Goal: Contribute content: Contribute content

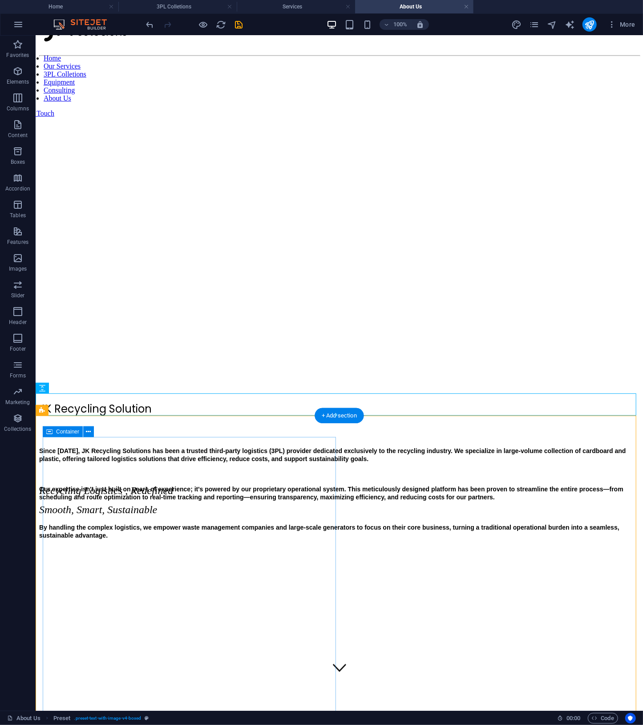
scroll to position [453, 0]
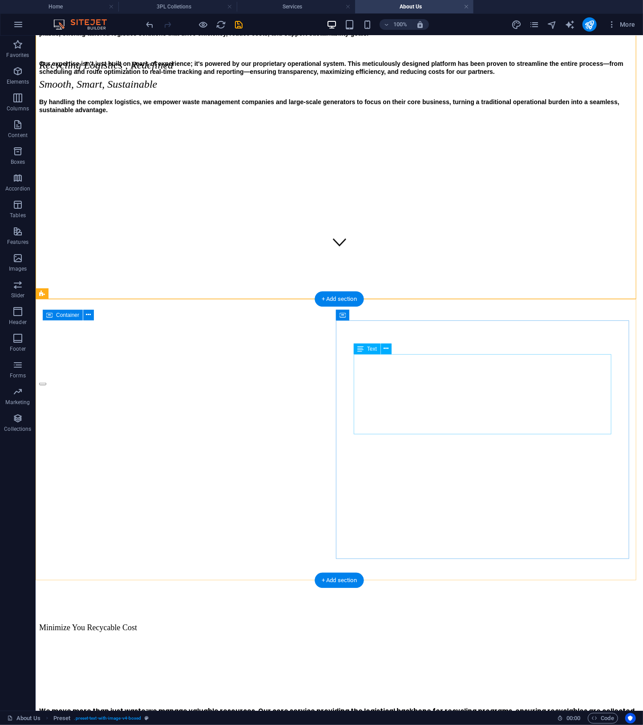
click at [546, 642] on div "We move more than just waste;we manage valuable resources. Our core service pro…" at bounding box center [339, 689] width 600 height 95
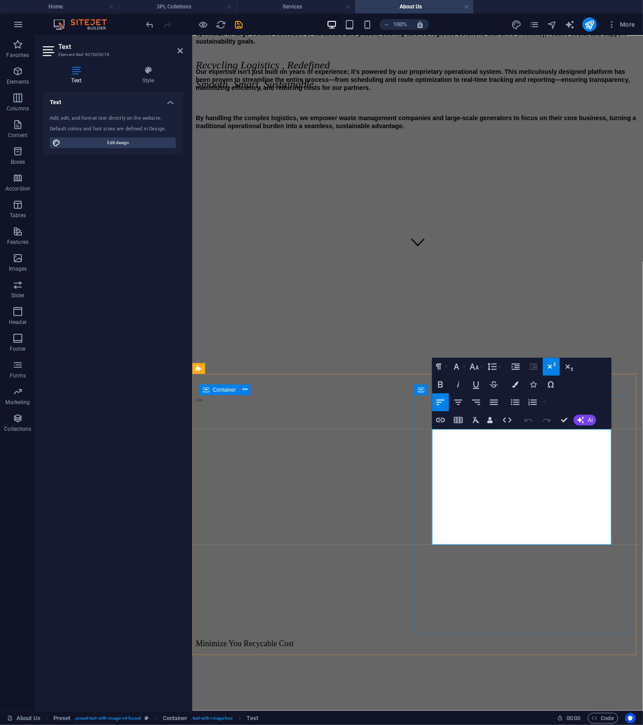
click at [485, 720] on h4 "We move more than just waste;we manage valuable resources. Our core service pro…" at bounding box center [417, 736] width 444 height 32
drag, startPoint x: 498, startPoint y: 534, endPoint x: 423, endPoint y: 455, distance: 109.8
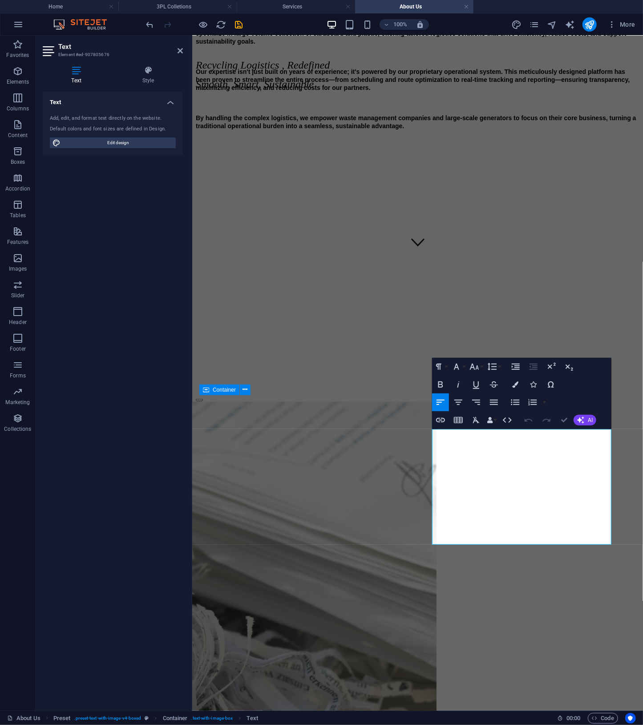
scroll to position [378, 0]
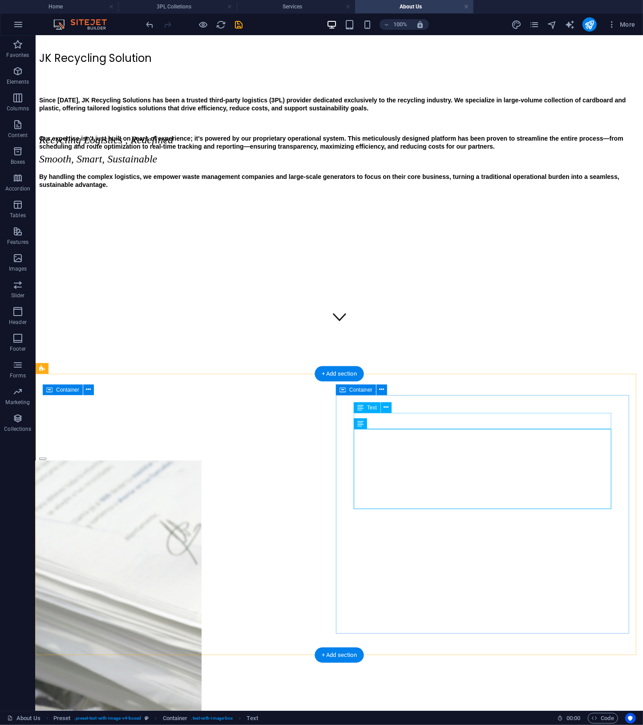
click at [509, 698] on div "Minimize You Recycable Cost" at bounding box center [339, 702] width 600 height 9
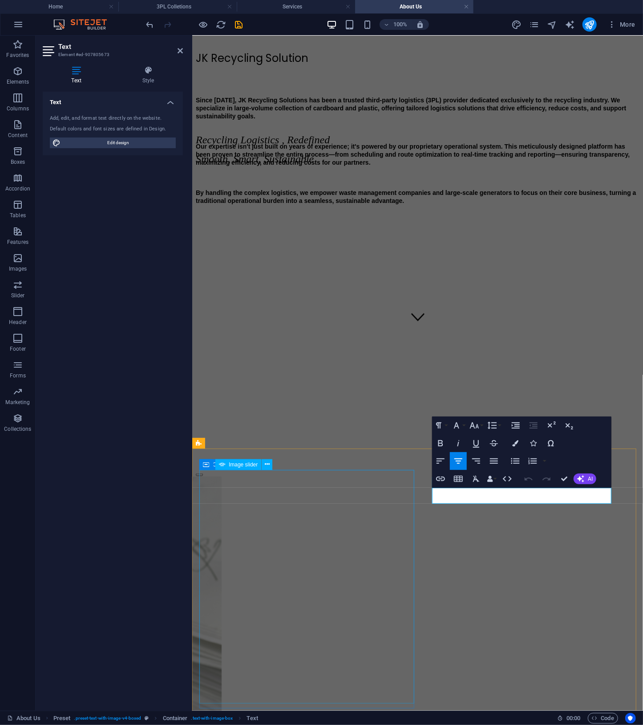
drag, startPoint x: 591, startPoint y: 494, endPoint x: 398, endPoint y: 491, distance: 193.1
drag, startPoint x: 589, startPoint y: 493, endPoint x: 458, endPoint y: 498, distance: 130.5
click at [458, 714] on p "Minimize You Recycable Cost" at bounding box center [417, 718] width 444 height 9
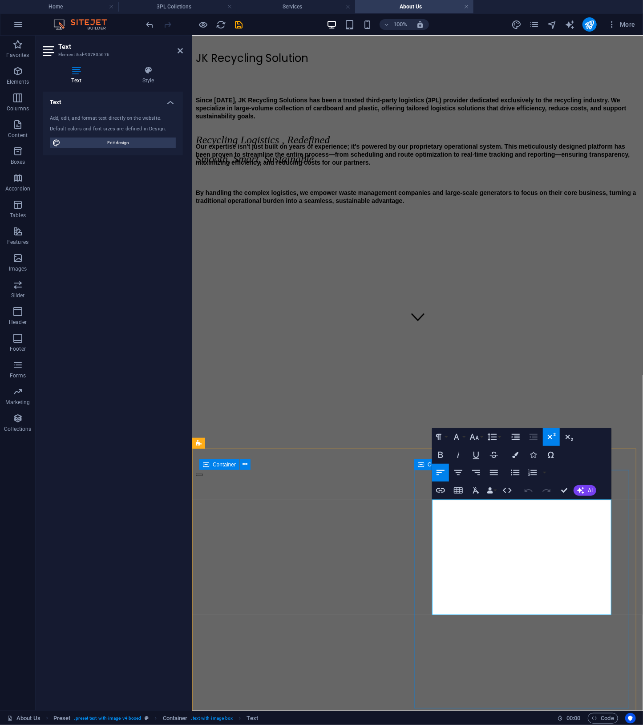
drag, startPoint x: 488, startPoint y: 605, endPoint x: 415, endPoint y: 524, distance: 108.7
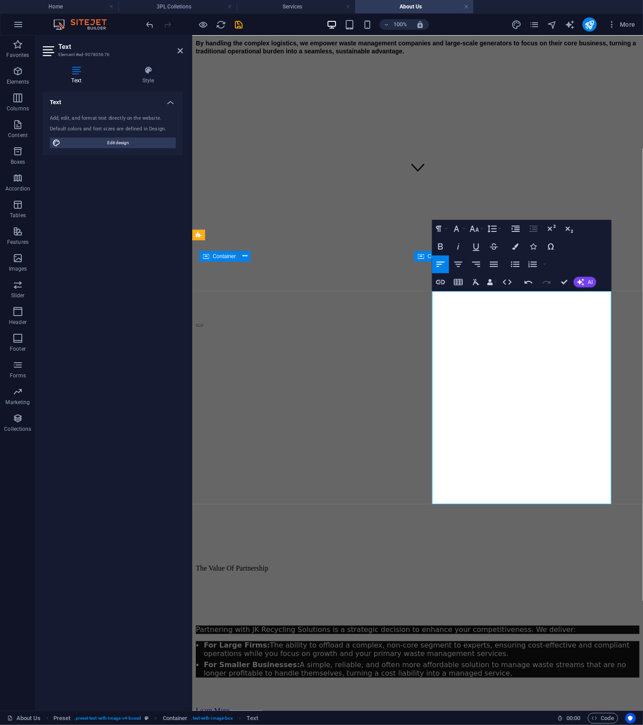
scroll to position [586, 0]
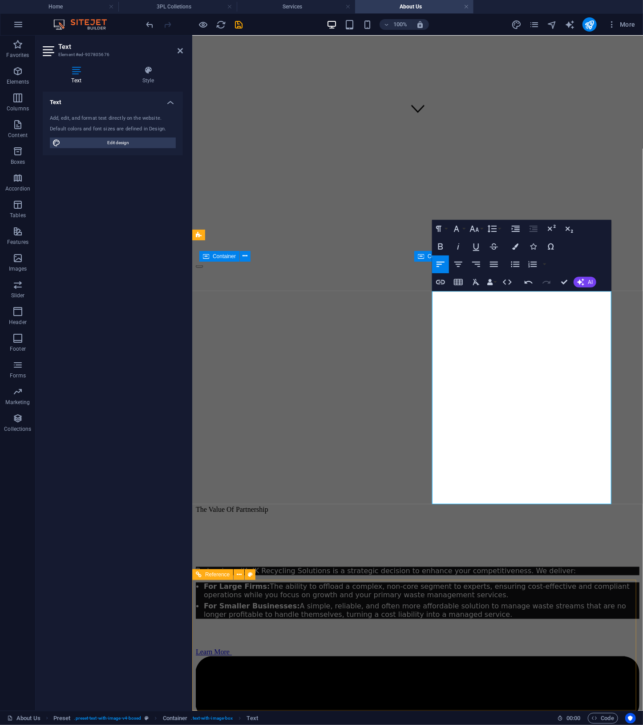
drag, startPoint x: 431, startPoint y: 528, endPoint x: 588, endPoint y: 650, distance: 198.6
click at [517, 248] on icon "button" at bounding box center [515, 246] width 6 height 6
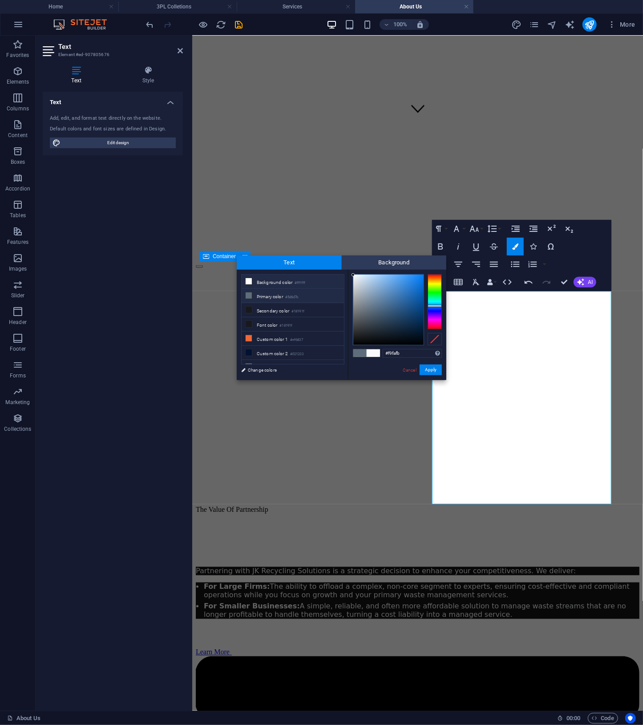
click at [287, 279] on li "Background color #ffffff" at bounding box center [293, 282] width 102 height 14
type input "#ffffff"
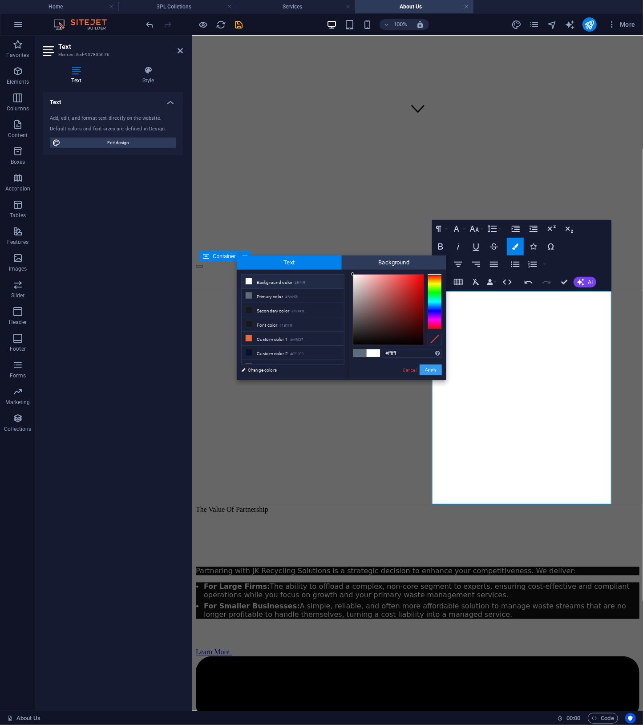
drag, startPoint x: 445, startPoint y: 369, endPoint x: 437, endPoint y: 369, distance: 8.5
click at [439, 369] on div "#ffffff Supported formats #0852ed rgb(8, 82, 237) rgba(8, 82, 237, 90%) hsv(221…" at bounding box center [397, 389] width 98 height 239
click at [433, 370] on button "Apply" at bounding box center [431, 369] width 22 height 11
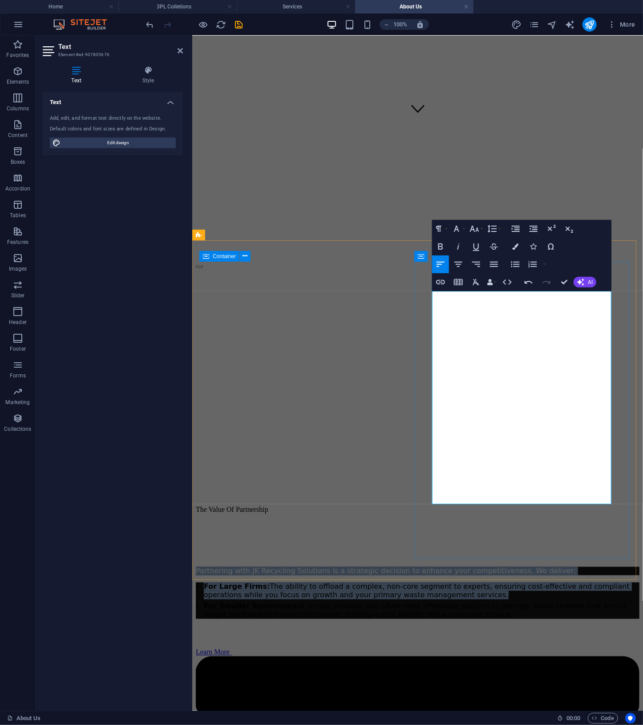
click at [545, 582] on span "For Large Firms: The ability to offload a complex, non-core segment to experts,…" at bounding box center [416, 590] width 426 height 17
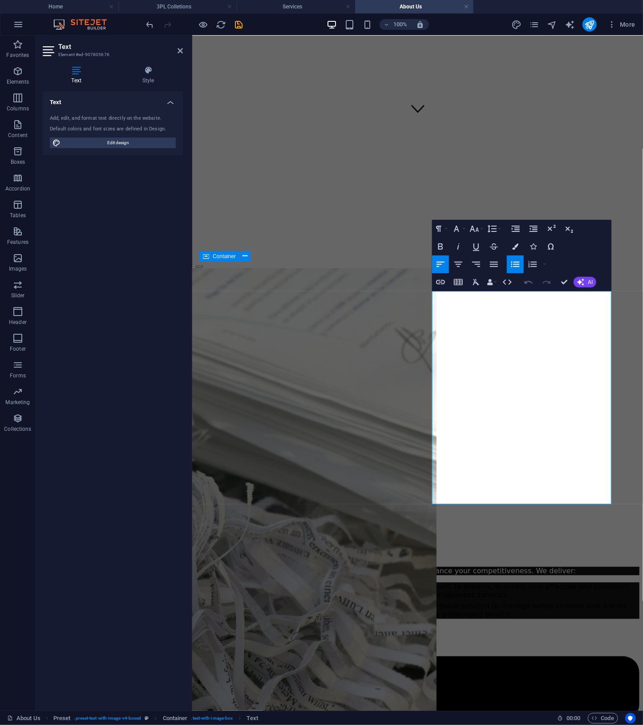
click at [523, 283] on button "Undo" at bounding box center [528, 282] width 17 height 18
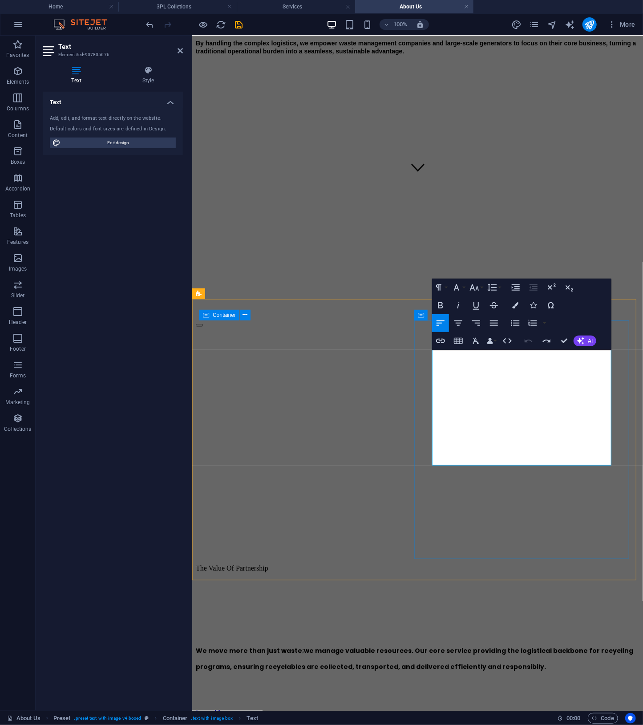
click at [498, 644] on h4 "We move more than just waste;we manage valuable resources. Our core service pro…" at bounding box center [417, 660] width 444 height 32
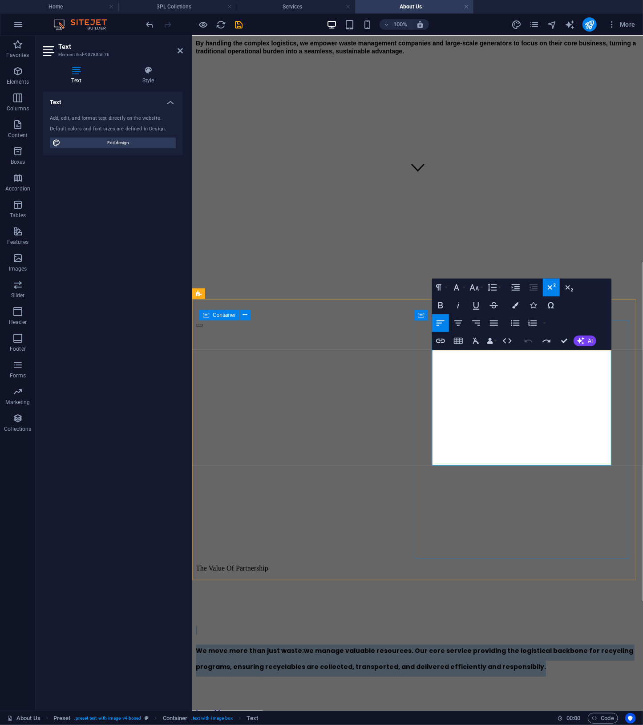
drag, startPoint x: 516, startPoint y: 457, endPoint x: 433, endPoint y: 370, distance: 120.2
click at [433, 582] on div "We move more than just waste;we manage valuable resources. Our core service pro…" at bounding box center [417, 629] width 444 height 95
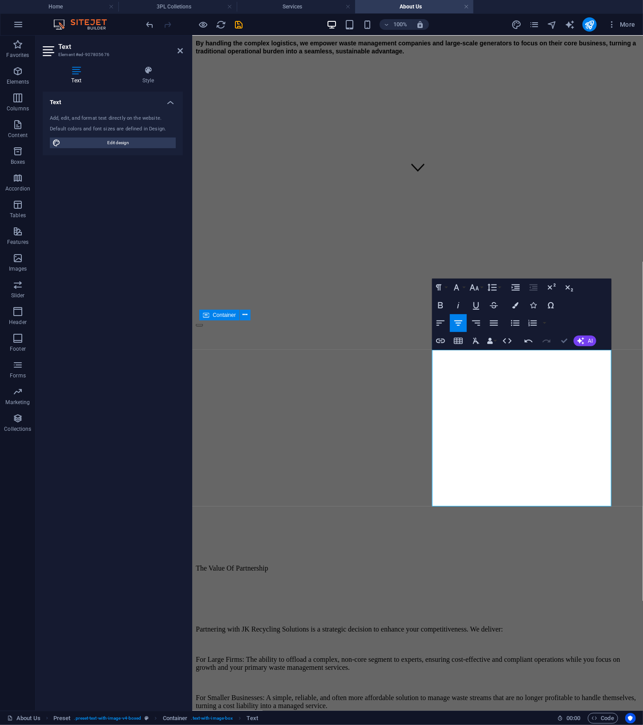
scroll to position [453, 0]
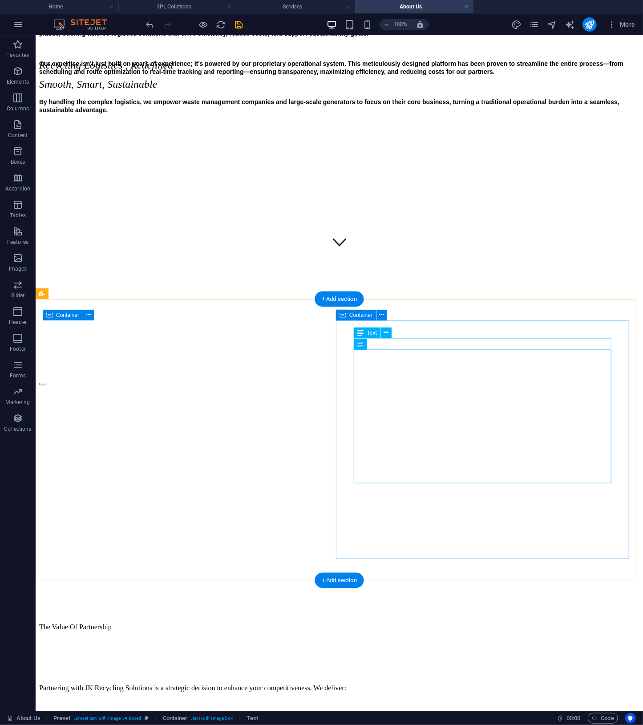
click at [529, 623] on div "The Value Of Partnership" at bounding box center [339, 627] width 600 height 8
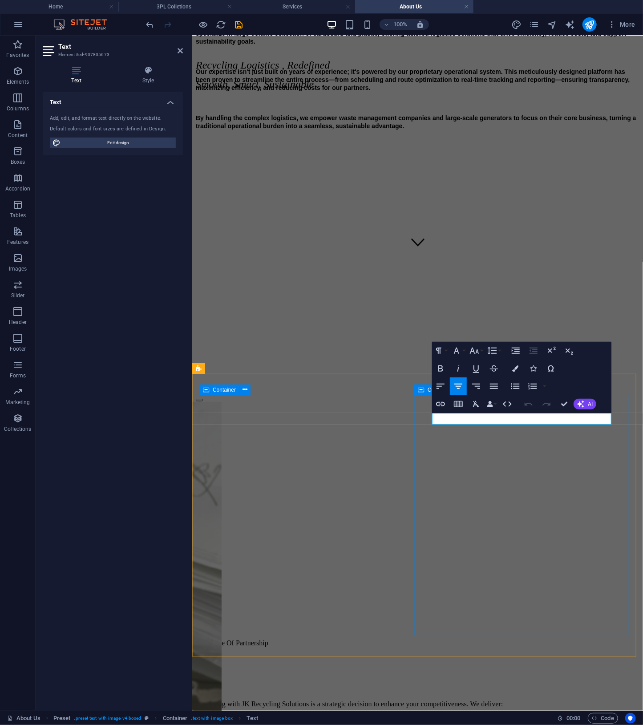
drag, startPoint x: 579, startPoint y: 419, endPoint x: 399, endPoint y: 409, distance: 180.0
drag, startPoint x: 570, startPoint y: 418, endPoint x: 440, endPoint y: 416, distance: 129.9
click at [440, 639] on p "The Value Of Partnership" at bounding box center [417, 643] width 444 height 8
click at [483, 351] on button "Font Size" at bounding box center [476, 351] width 17 height 18
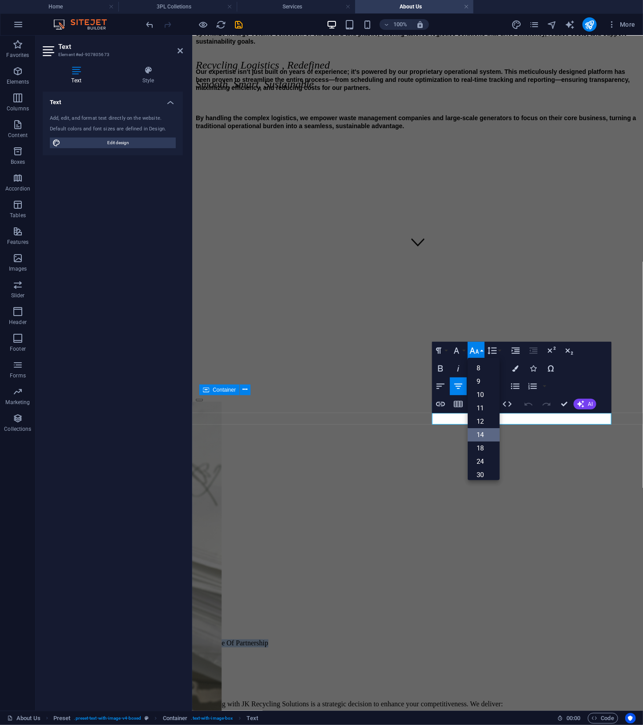
click at [479, 435] on link "14" at bounding box center [484, 434] width 32 height 13
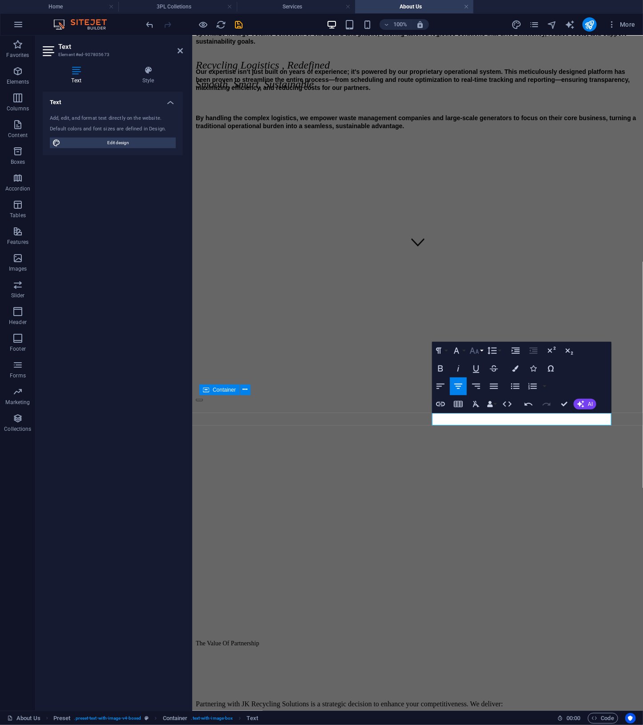
click at [480, 348] on button "Font Size" at bounding box center [476, 351] width 17 height 18
click at [484, 377] on link "18" at bounding box center [484, 376] width 32 height 13
click at [456, 350] on icon "button" at bounding box center [456, 350] width 11 height 11
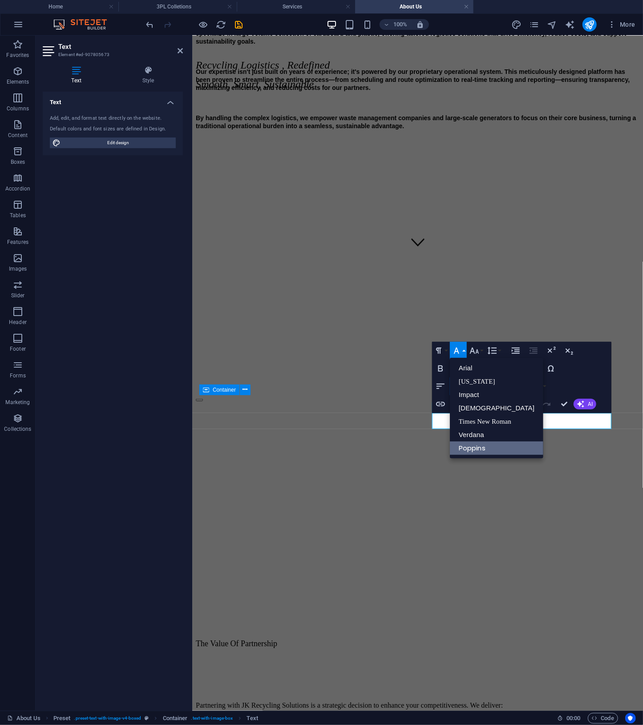
scroll to position [0, 0]
click at [473, 448] on link "Poppins" at bounding box center [496, 447] width 93 height 13
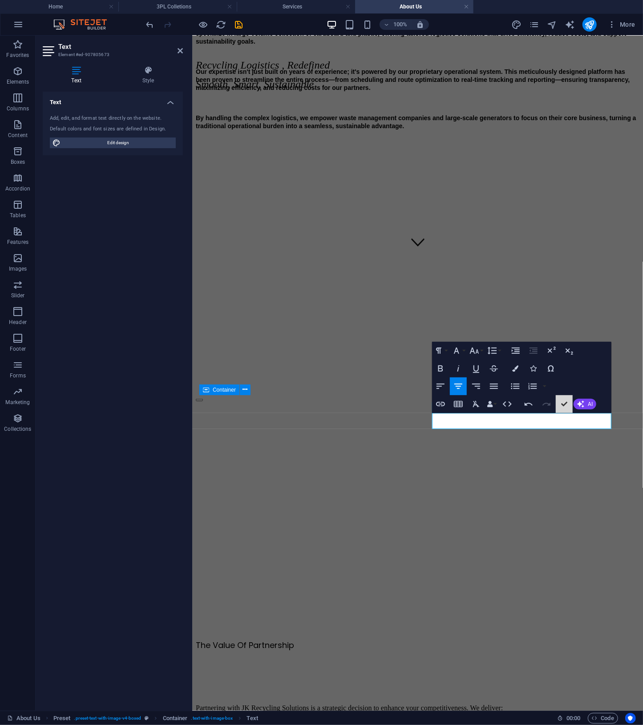
scroll to position [378, 0]
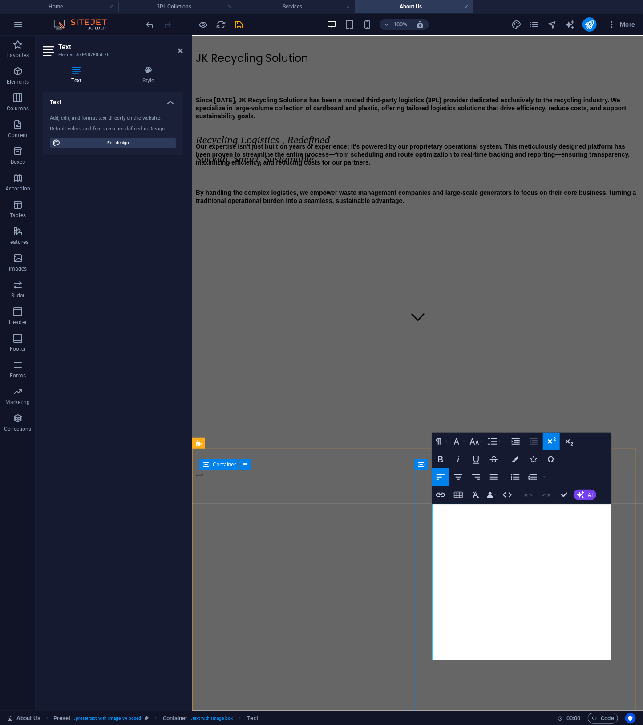
drag, startPoint x: 578, startPoint y: 656, endPoint x: 432, endPoint y: 527, distance: 194.8
click at [463, 440] on button "Font Family" at bounding box center [458, 442] width 17 height 18
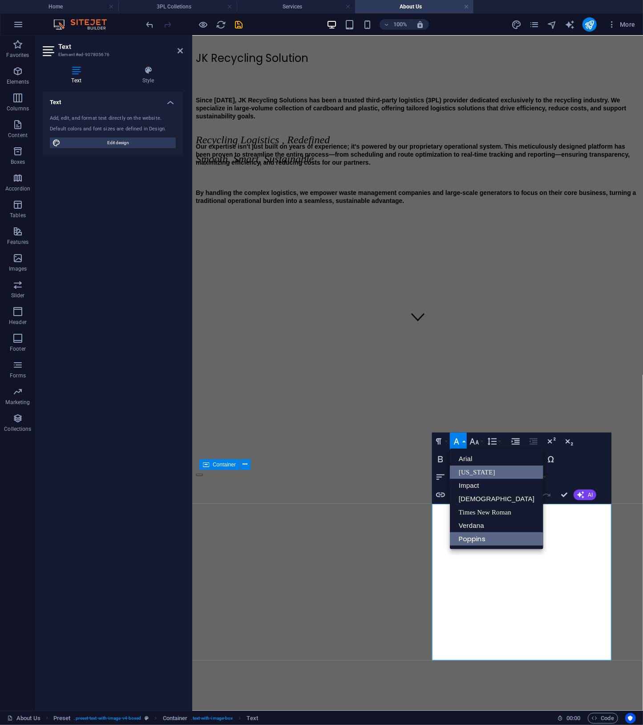
scroll to position [0, 0]
click at [478, 527] on link "Verdana" at bounding box center [496, 525] width 93 height 13
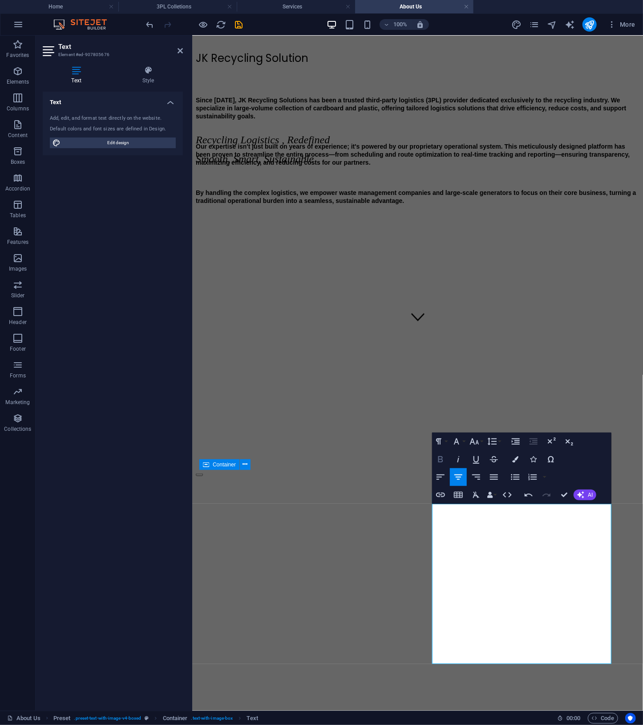
click at [440, 459] on icon "button" at bounding box center [440, 459] width 5 height 6
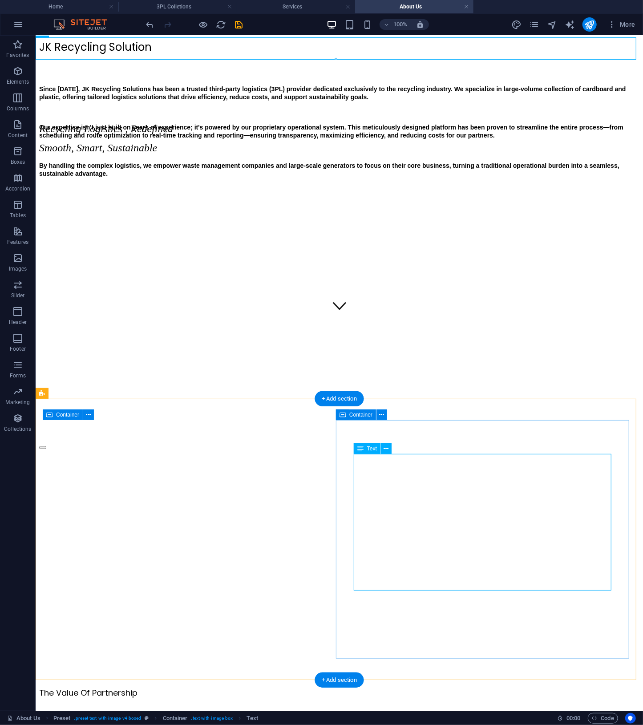
scroll to position [453, 0]
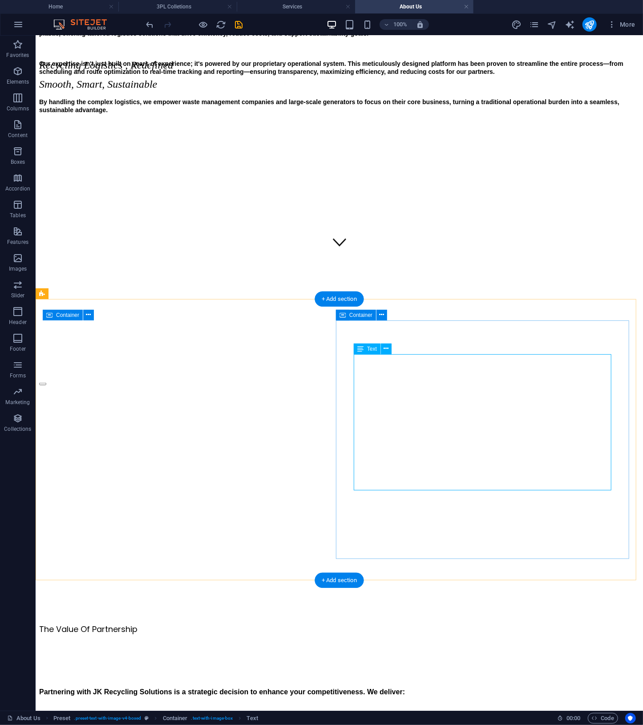
drag, startPoint x: 591, startPoint y: 412, endPoint x: 610, endPoint y: 485, distance: 75.8
click at [460, 644] on div "Partnering with JK Recycling Solutions is a strategic decision to enhance your …" at bounding box center [339, 708] width 600 height 129
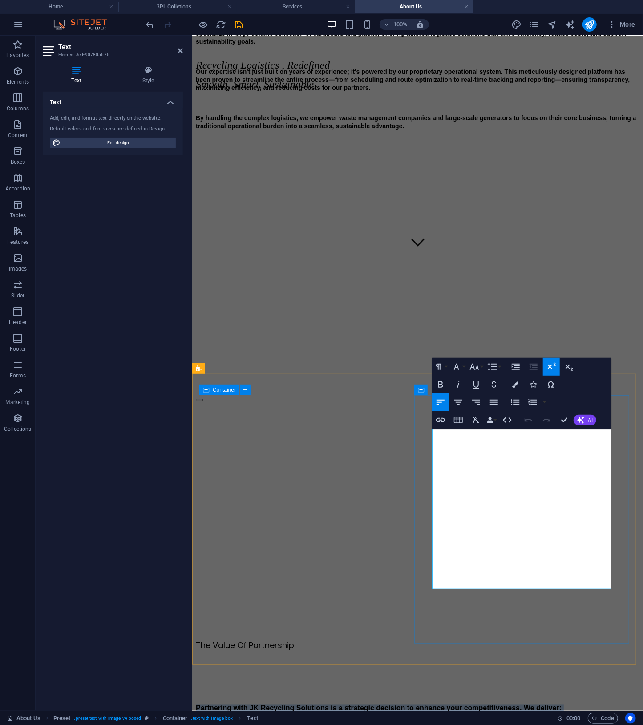
drag, startPoint x: 572, startPoint y: 582, endPoint x: 438, endPoint y: 432, distance: 201.1
click at [438, 660] on div "Partnering with JK Recycling Solutions is a strategic decision to enhance your …" at bounding box center [417, 724] width 444 height 129
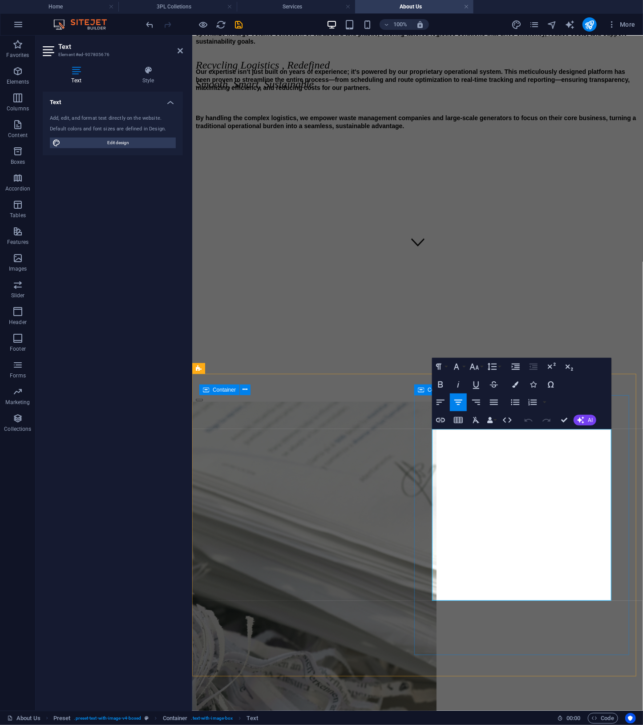
drag, startPoint x: 577, startPoint y: 596, endPoint x: 425, endPoint y: 438, distance: 219.0
copy div "Partnering with JK Recycling Solutions is a strategic decision to enhance your …"
click at [588, 424] on button "AI" at bounding box center [585, 420] width 23 height 11
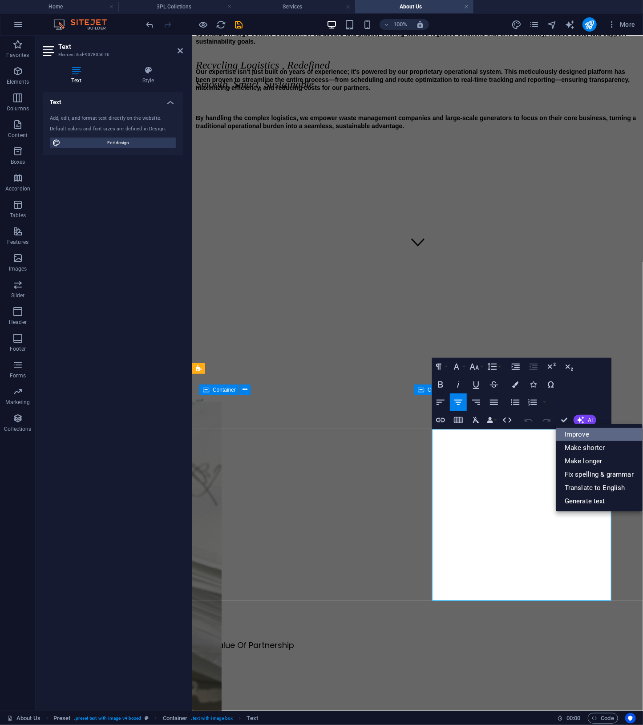
click at [585, 434] on link "Improve" at bounding box center [599, 434] width 87 height 13
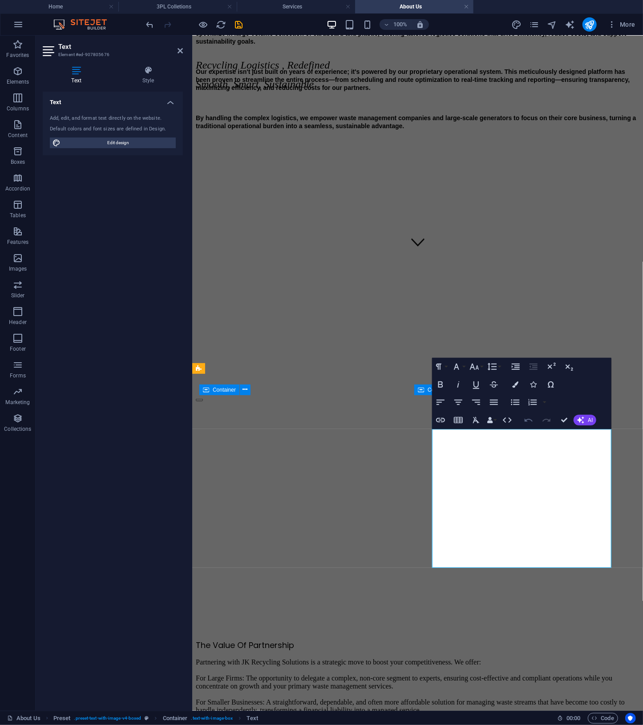
click at [528, 420] on icon "button" at bounding box center [528, 420] width 11 height 11
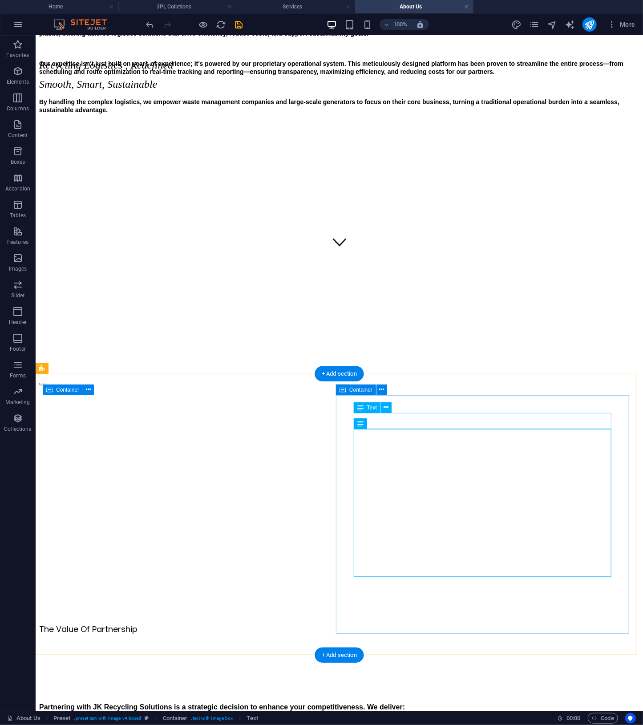
scroll to position [378, 0]
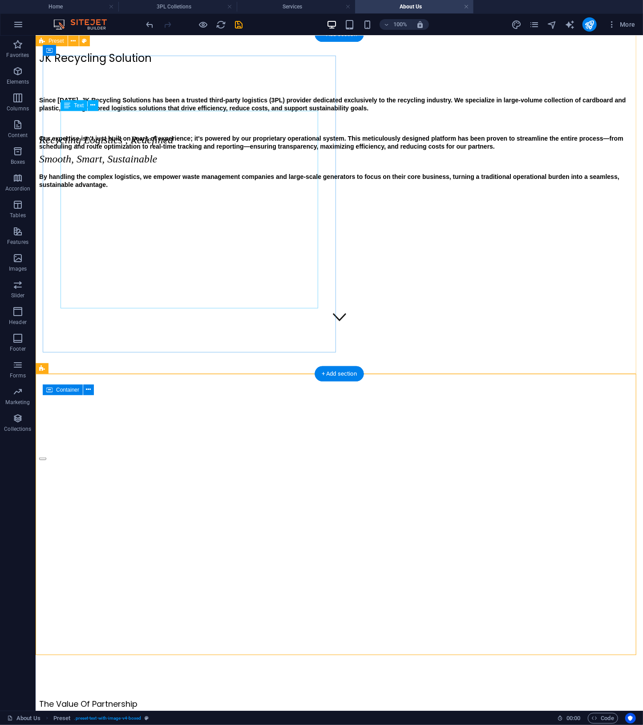
click at [254, 218] on div "Since [DATE], JK Recycling Solutions has been a trusted third-party logistics (…" at bounding box center [339, 157] width 600 height 123
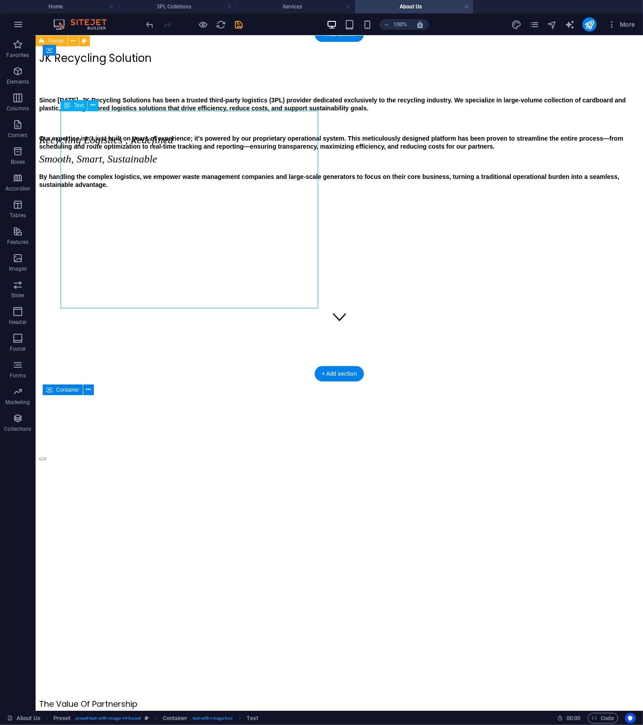
click at [254, 218] on div "Since [DATE], JK Recycling Solutions has been a trusted third-party logistics (…" at bounding box center [339, 157] width 600 height 123
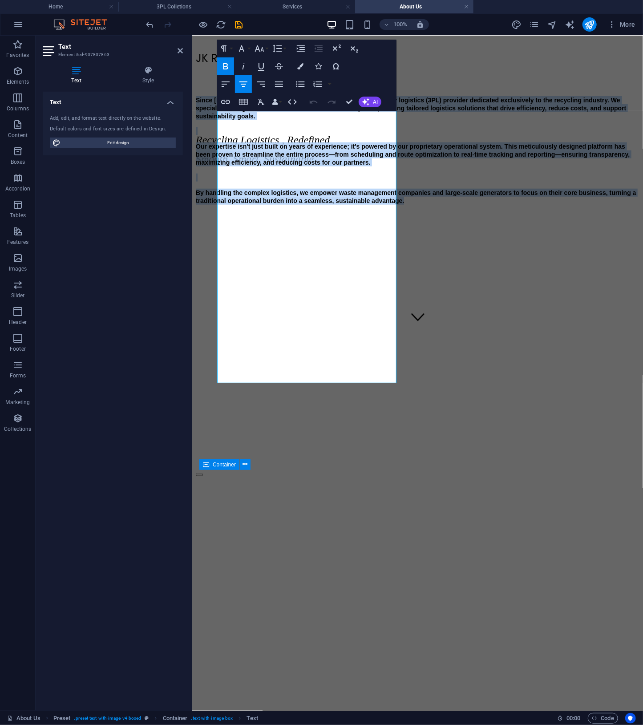
drag, startPoint x: 335, startPoint y: 355, endPoint x: 376, endPoint y: 142, distance: 216.6
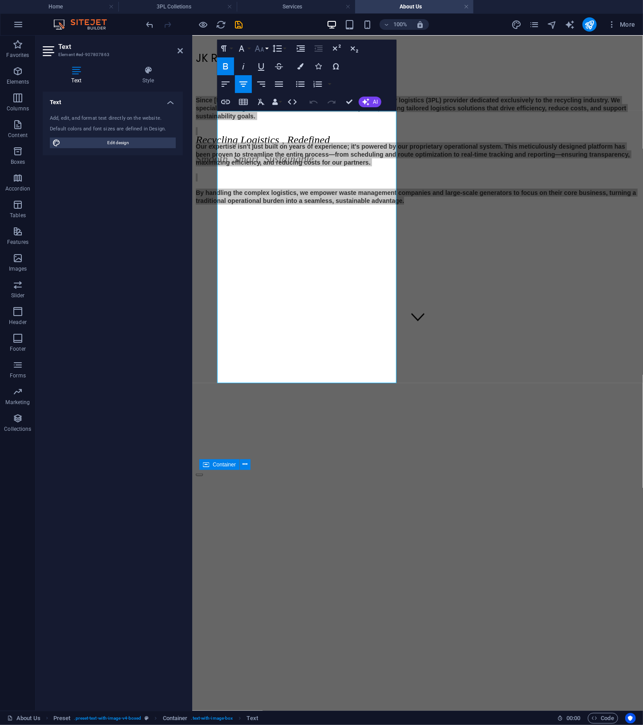
click at [265, 48] on button "Font Size" at bounding box center [261, 49] width 17 height 18
click at [249, 50] on button "Font Family" at bounding box center [243, 49] width 17 height 18
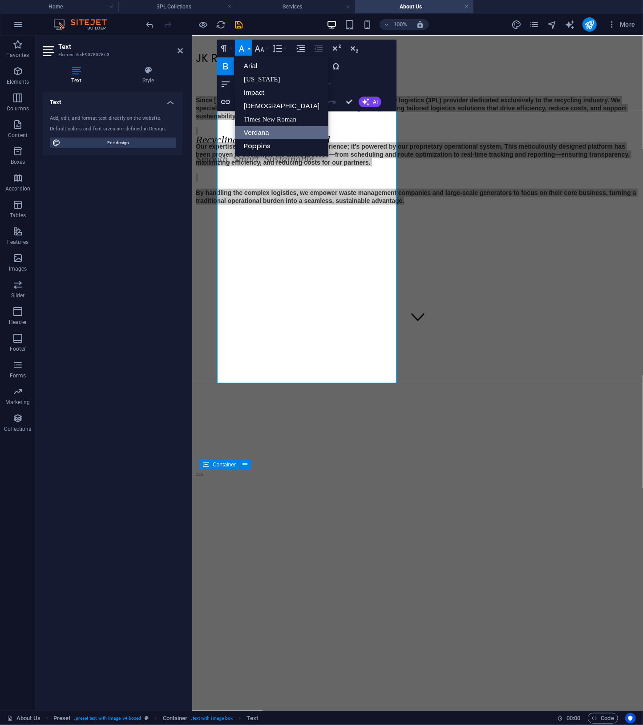
scroll to position [0, 0]
click at [249, 50] on button "Font Family" at bounding box center [243, 49] width 17 height 18
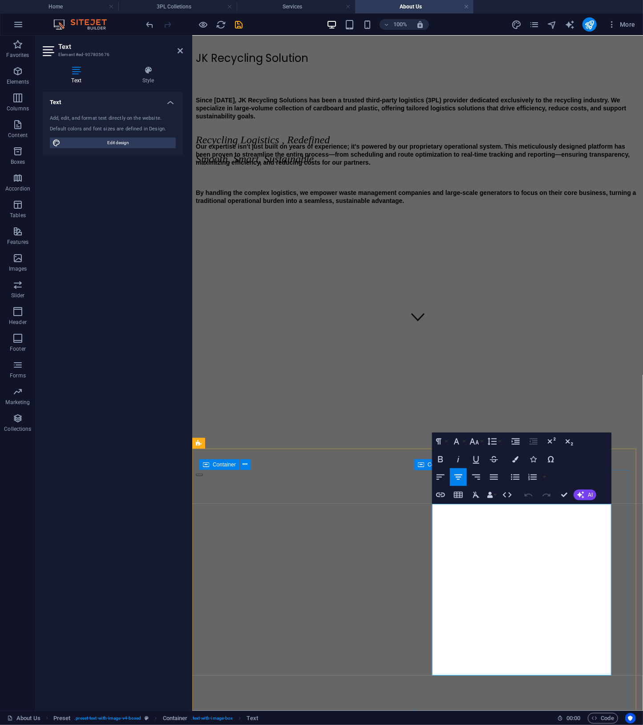
drag, startPoint x: 564, startPoint y: 668, endPoint x: 419, endPoint y: 514, distance: 211.8
click at [463, 441] on button "Font Family" at bounding box center [458, 442] width 17 height 18
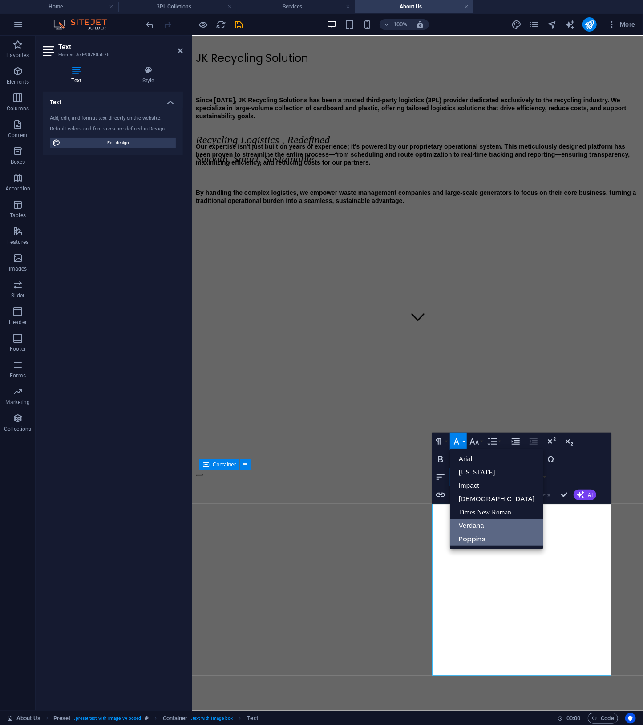
click at [477, 520] on link "Verdana" at bounding box center [496, 525] width 93 height 13
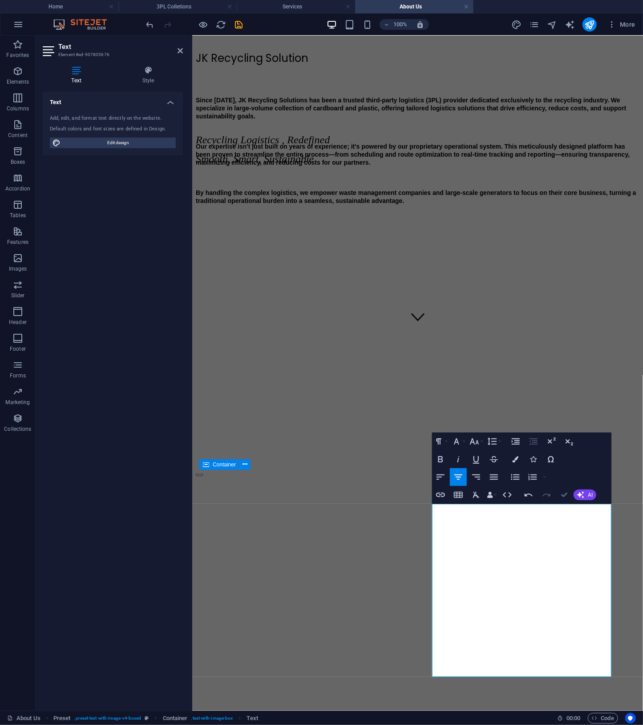
scroll to position [303, 0]
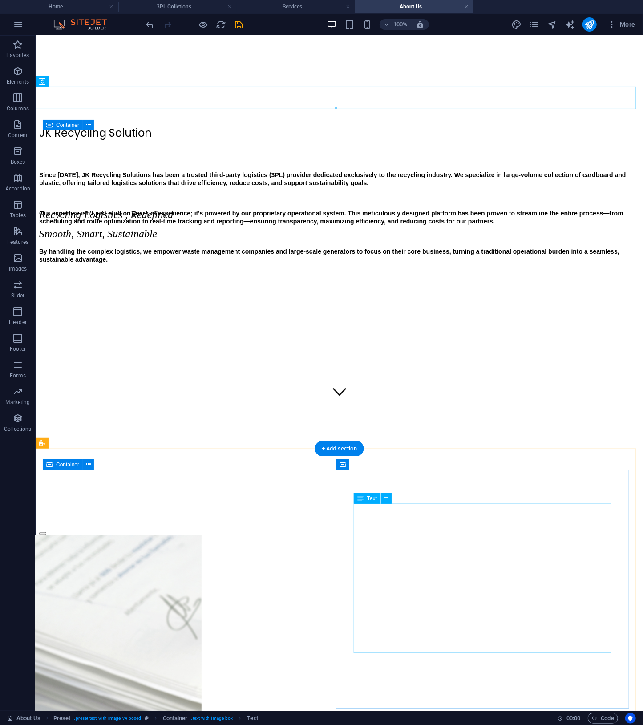
drag, startPoint x: 525, startPoint y: 534, endPoint x: 524, endPoint y: 546, distance: 11.2
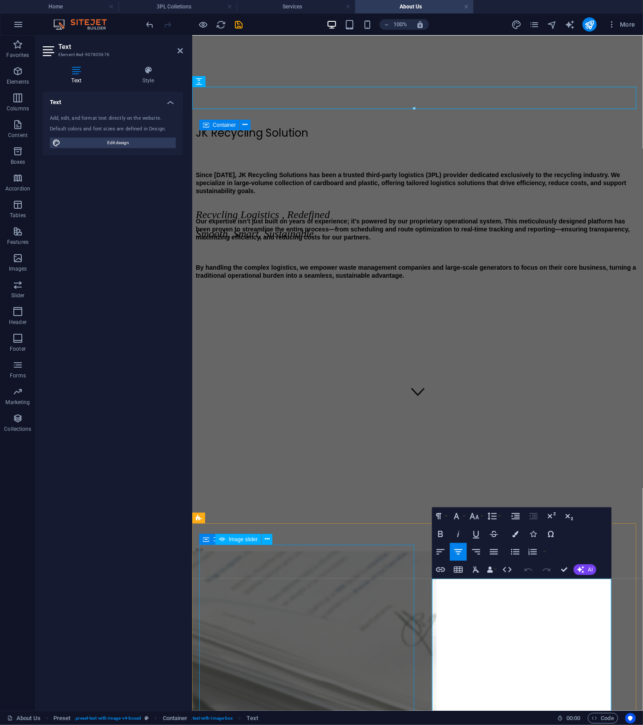
scroll to position [551, 0]
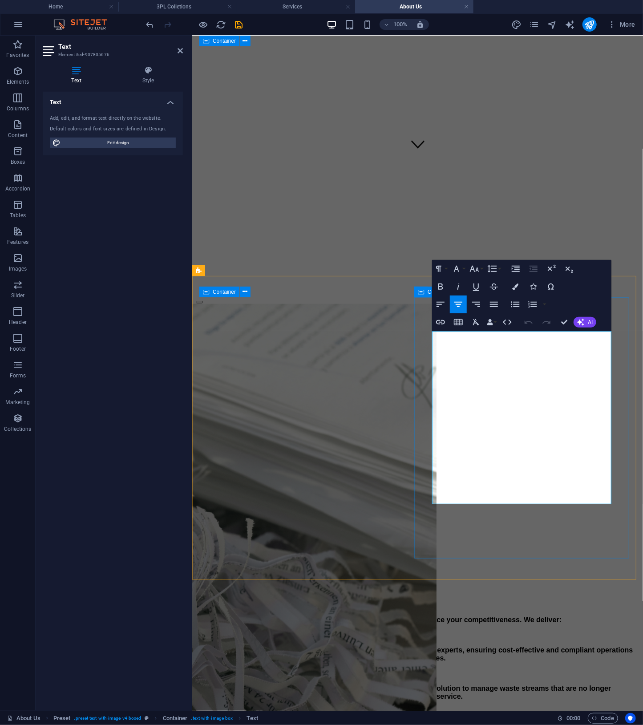
click at [560, 616] on strong "Partnering with JK Recycling Solutions is a strategic decision to enhance your …" at bounding box center [378, 620] width 366 height 8
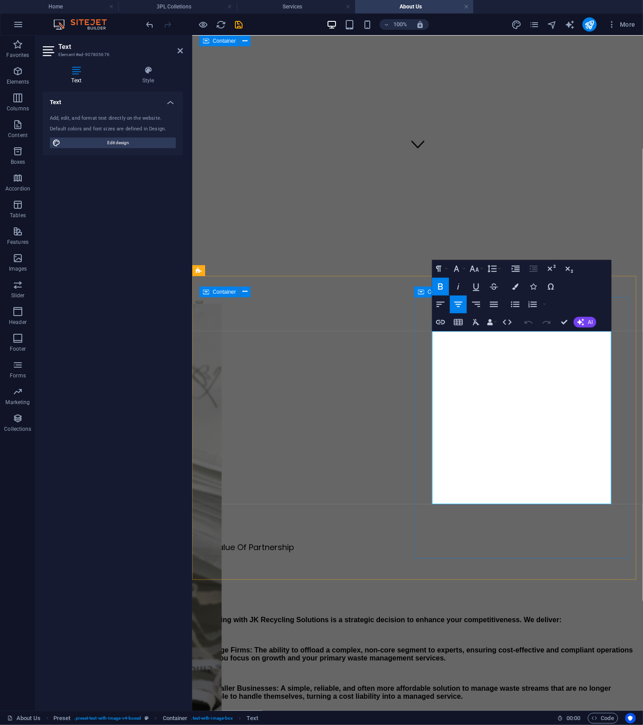
click at [561, 616] on strong "Partnering with JK Recycling Solutions is a strategic decision to enhance your …" at bounding box center [378, 620] width 366 height 8
drag, startPoint x: 483, startPoint y: 403, endPoint x: 433, endPoint y: 379, distance: 54.9
click at [443, 287] on icon "button" at bounding box center [440, 286] width 11 height 11
click at [508, 684] on strong "For Smaller Businesses: A simple, reliable, and often more affordable solution …" at bounding box center [402, 692] width 415 height 16
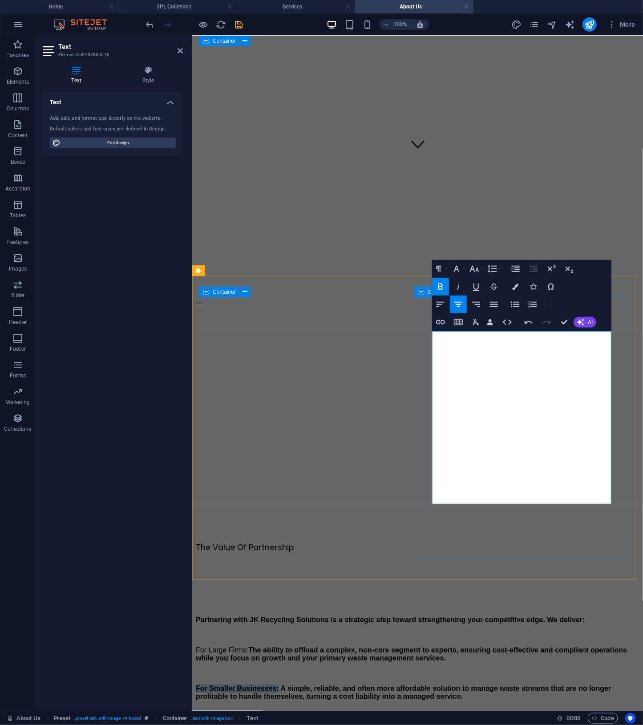
drag, startPoint x: 506, startPoint y: 460, endPoint x: 436, endPoint y: 460, distance: 70.3
click at [436, 684] on strong "For Smaller Businesses: A simple, reliable, and often more affordable solution …" at bounding box center [402, 692] width 415 height 16
click at [443, 283] on icon "button" at bounding box center [440, 286] width 11 height 11
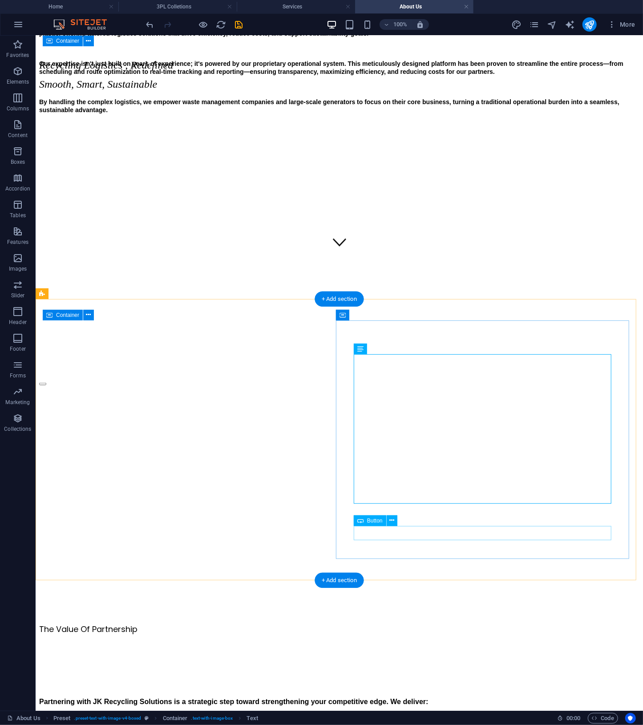
click at [561, 642] on div "Partnering with JK Recycling Solutions is a strategic step toward strengthening…" at bounding box center [339, 712] width 600 height 141
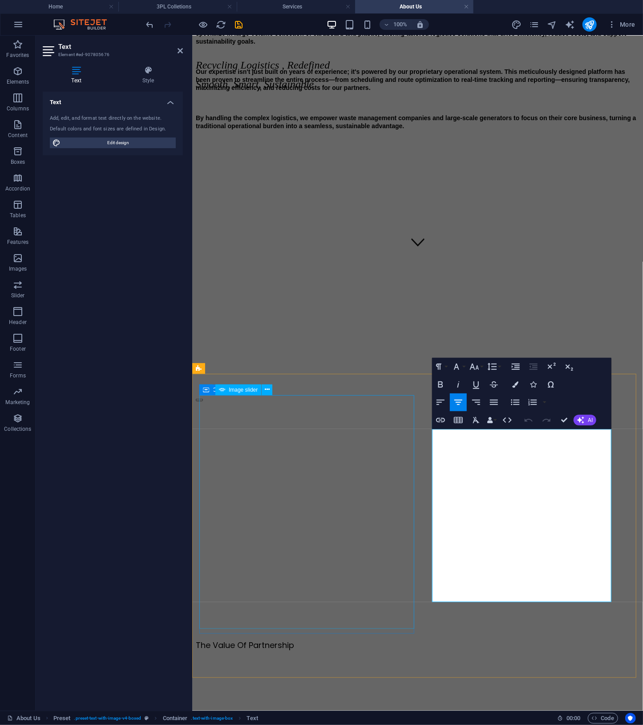
drag, startPoint x: 570, startPoint y: 595, endPoint x: 408, endPoint y: 439, distance: 225.3
copy div "Partnering with JK Recycling Solutions is a strategic step toward strengthening…"
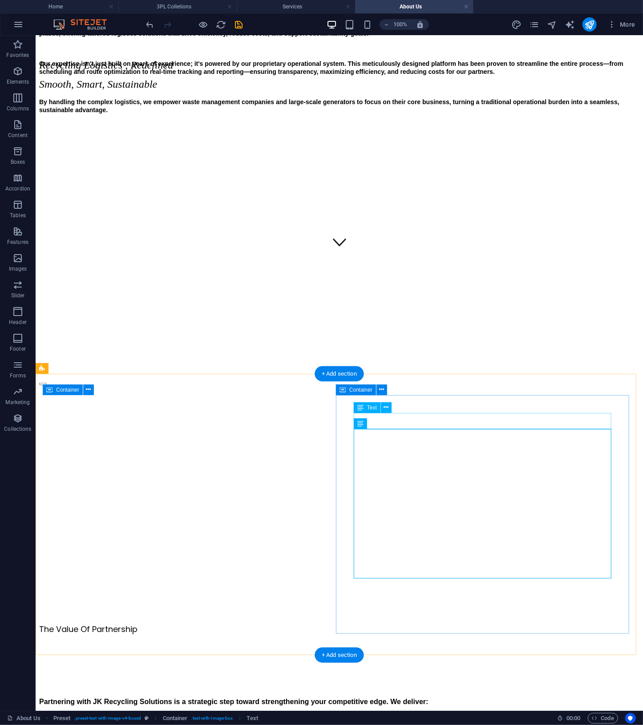
scroll to position [378, 0]
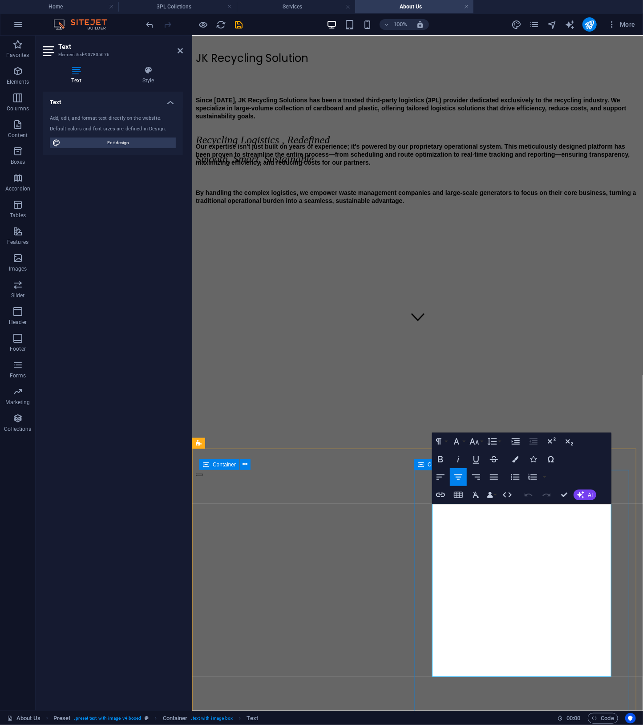
drag, startPoint x: 564, startPoint y: 669, endPoint x: 432, endPoint y: 530, distance: 191.7
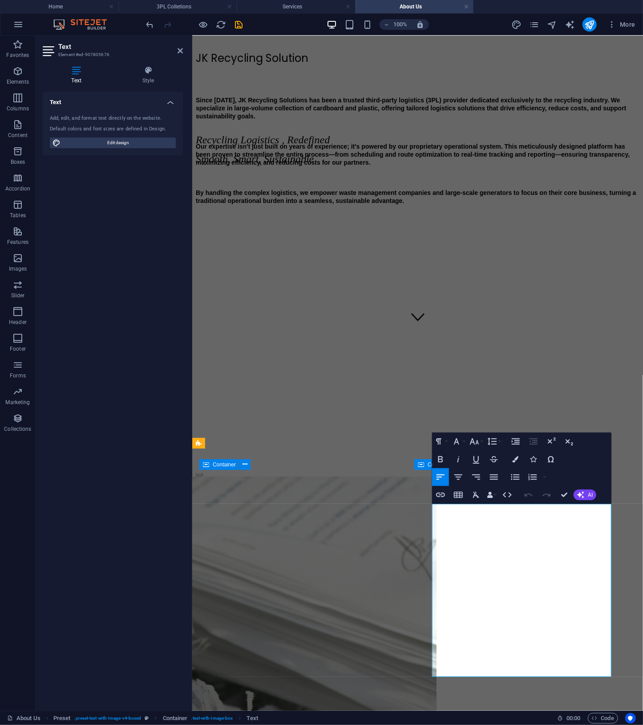
click at [442, 476] on icon "button" at bounding box center [440, 477] width 11 height 11
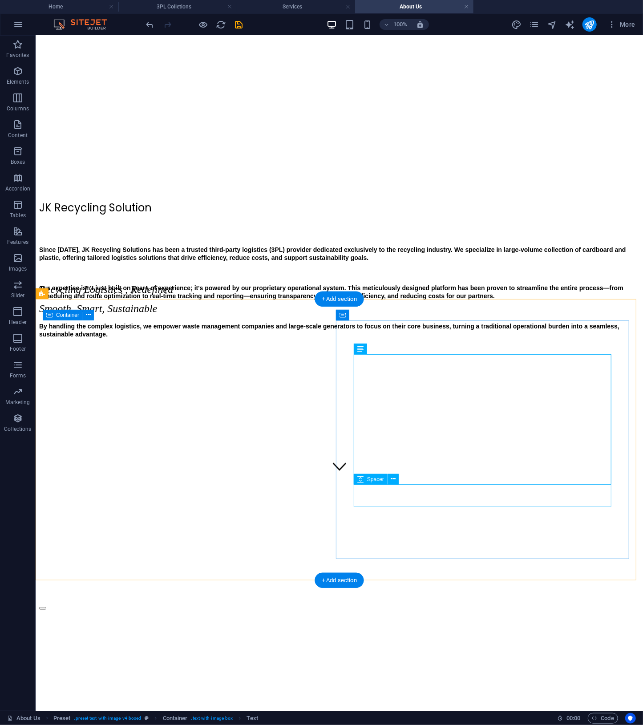
scroll to position [453, 0]
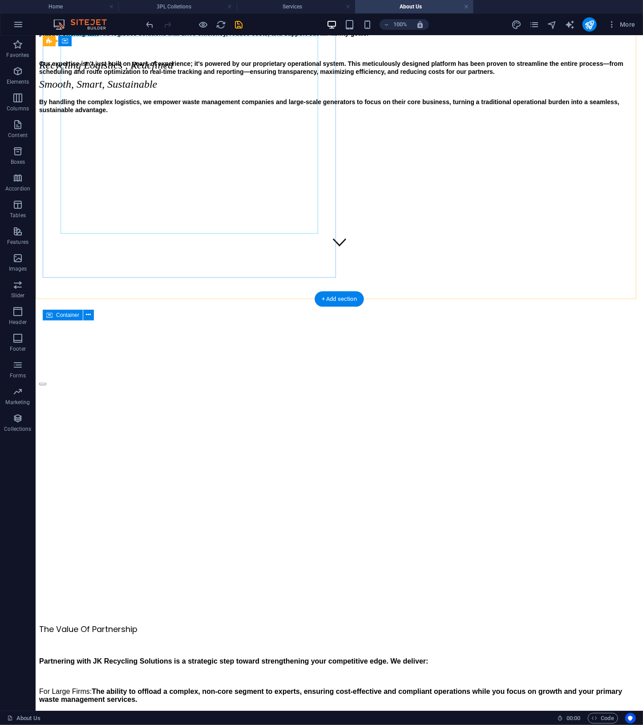
click at [268, 144] on div "Since [DATE], JK Recycling Solutions has been a trusted third-party logistics (…" at bounding box center [339, 82] width 600 height 123
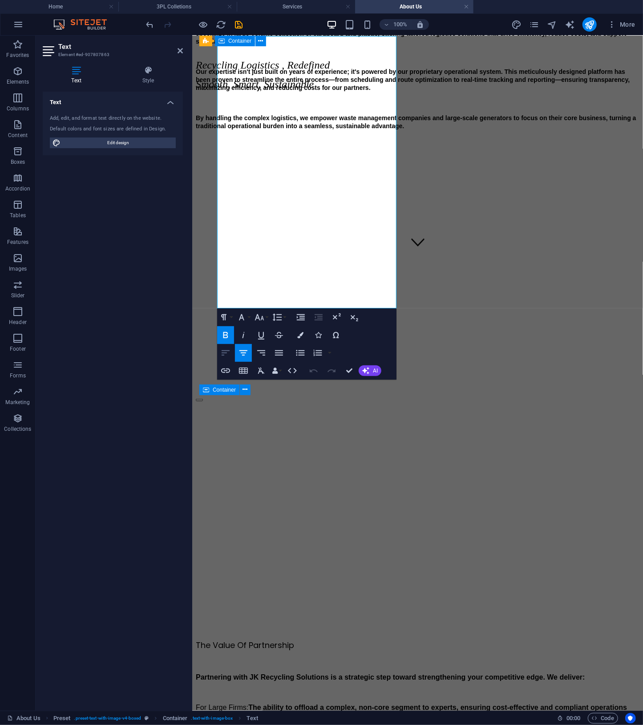
click at [229, 349] on icon "button" at bounding box center [225, 353] width 11 height 11
click at [317, 369] on icon "button" at bounding box center [313, 370] width 11 height 11
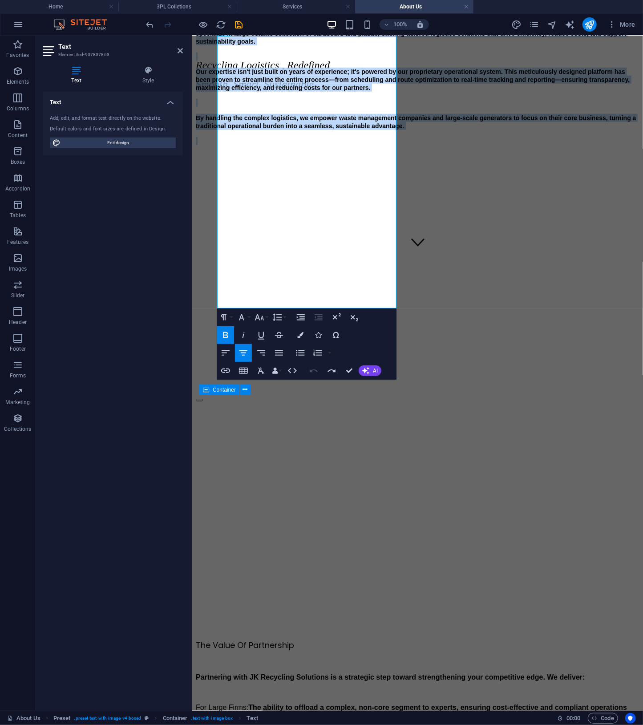
drag, startPoint x: 341, startPoint y: 286, endPoint x: 183, endPoint y: 60, distance: 275.8
click at [229, 353] on icon "button" at bounding box center [225, 353] width 11 height 11
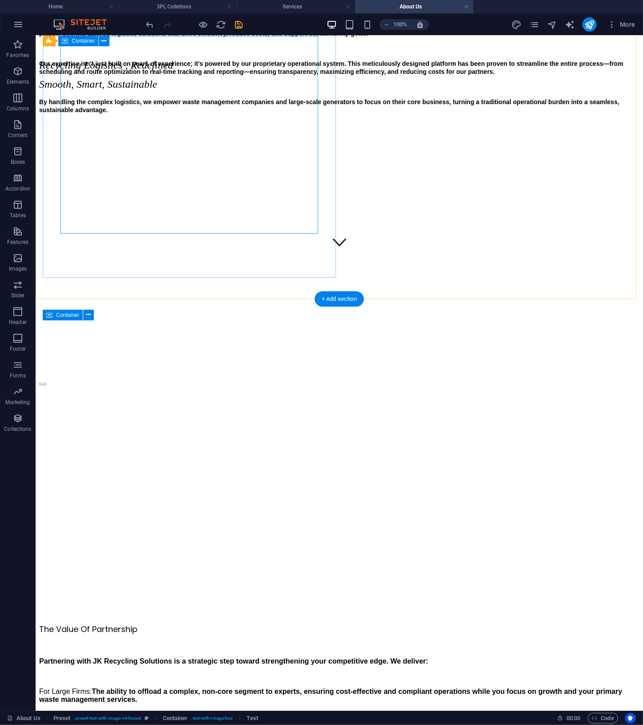
click at [260, 177] on div "JK Recycling Solution Since [DATE], JK Recycling Solutions has been a trusted t…" at bounding box center [339, 76] width 600 height 202
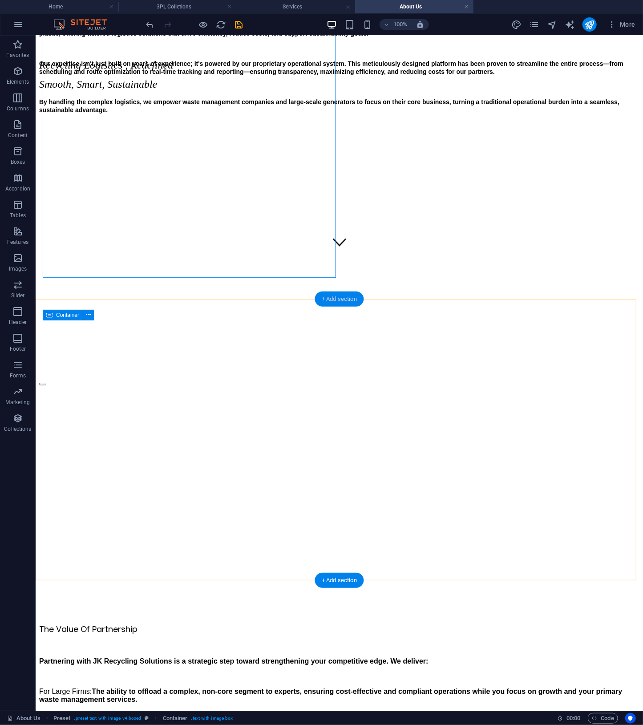
drag, startPoint x: 338, startPoint y: 299, endPoint x: 147, endPoint y: 263, distance: 193.7
click at [338, 299] on div "+ Add section" at bounding box center [339, 298] width 49 height 15
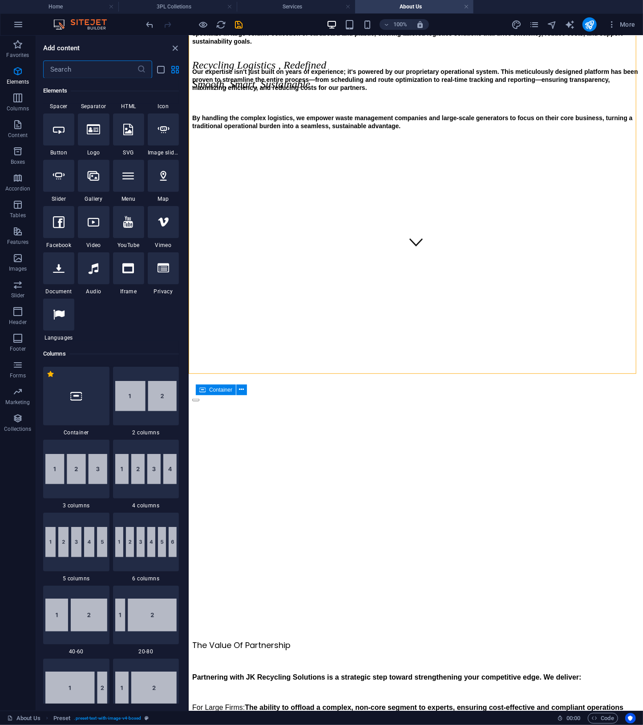
scroll to position [0, 0]
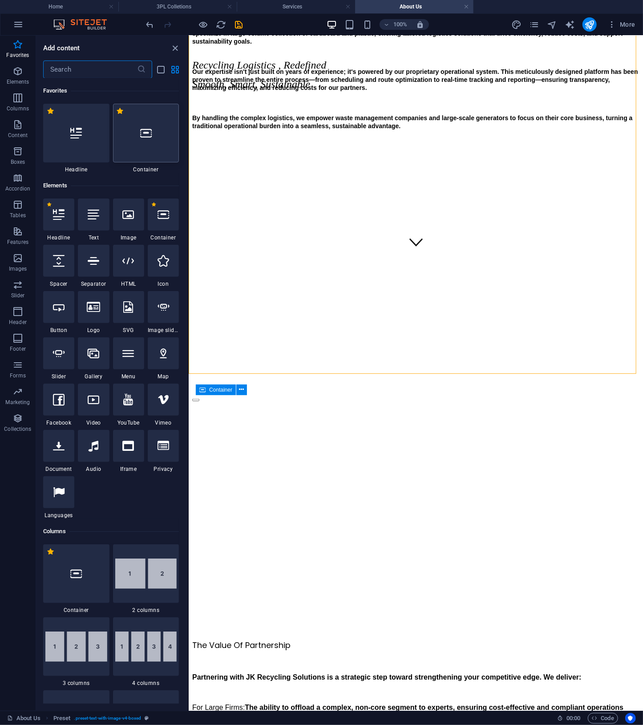
click at [155, 142] on div at bounding box center [146, 133] width 66 height 59
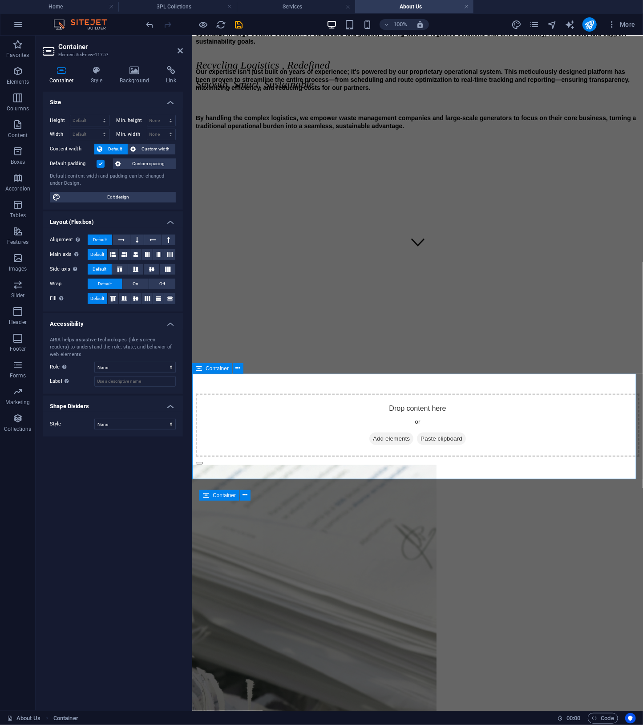
click at [208, 372] on div "Container" at bounding box center [212, 368] width 40 height 11
click at [209, 369] on span "Container" at bounding box center [217, 368] width 23 height 5
click at [133, 76] on h4 "Background" at bounding box center [136, 75] width 47 height 19
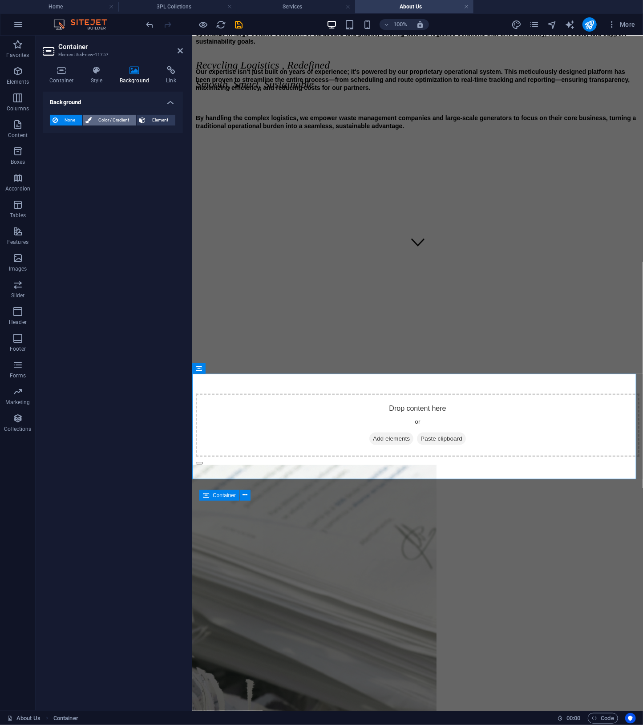
click at [97, 121] on span "Color / Gradient" at bounding box center [113, 120] width 39 height 11
click at [54, 156] on span at bounding box center [56, 156] width 10 height 10
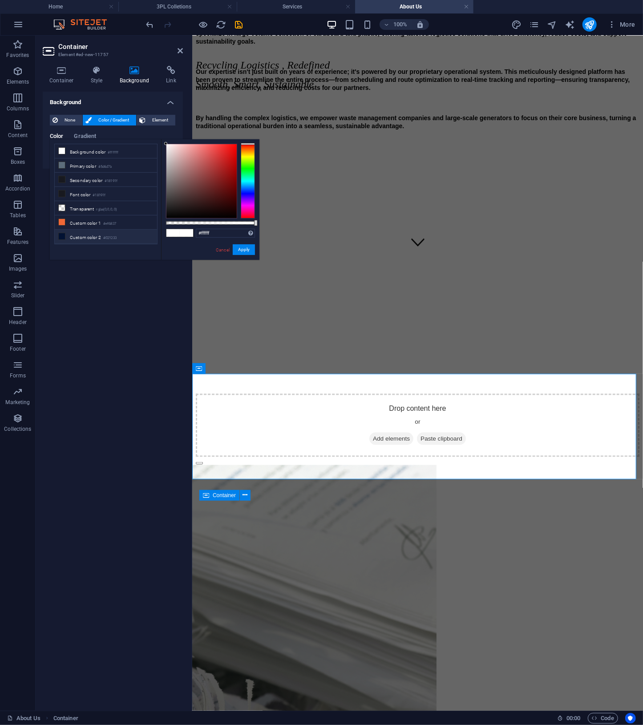
click at [89, 230] on li "Custom color 2 #021233" at bounding box center [106, 237] width 102 height 14
type input "#021233"
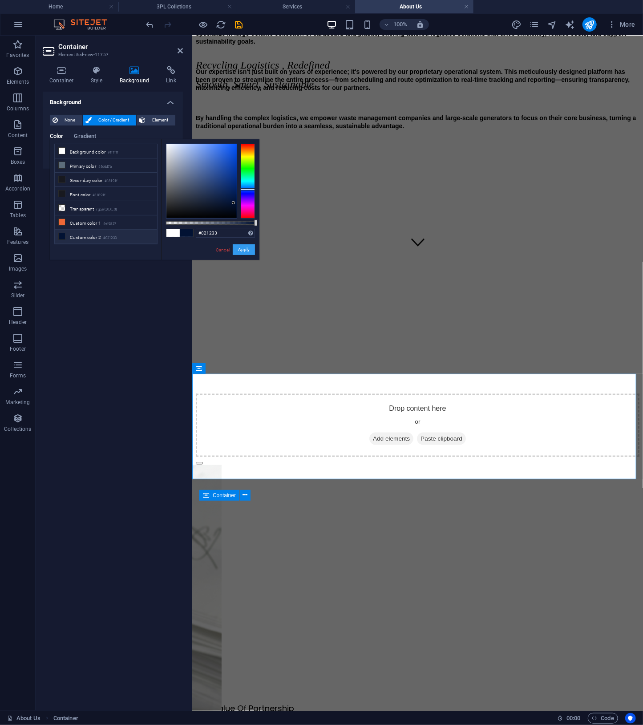
click at [240, 247] on button "Apply" at bounding box center [244, 249] width 22 height 11
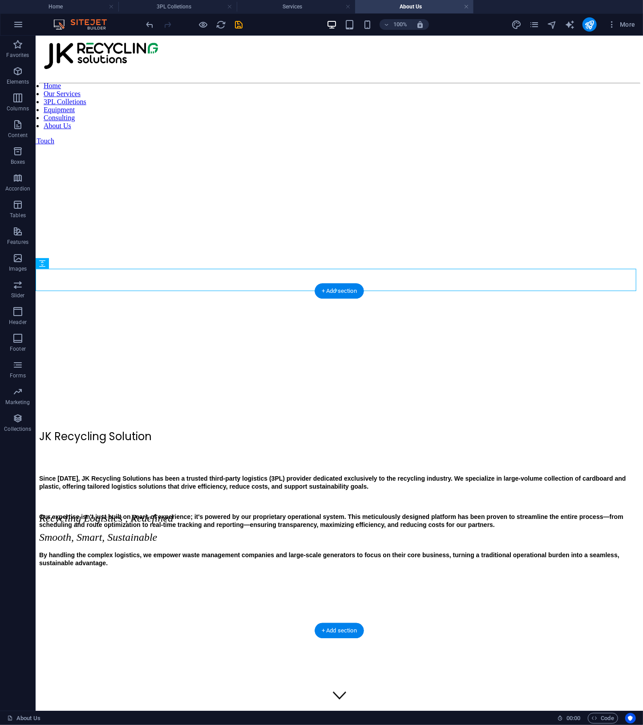
scroll to position [460, 0]
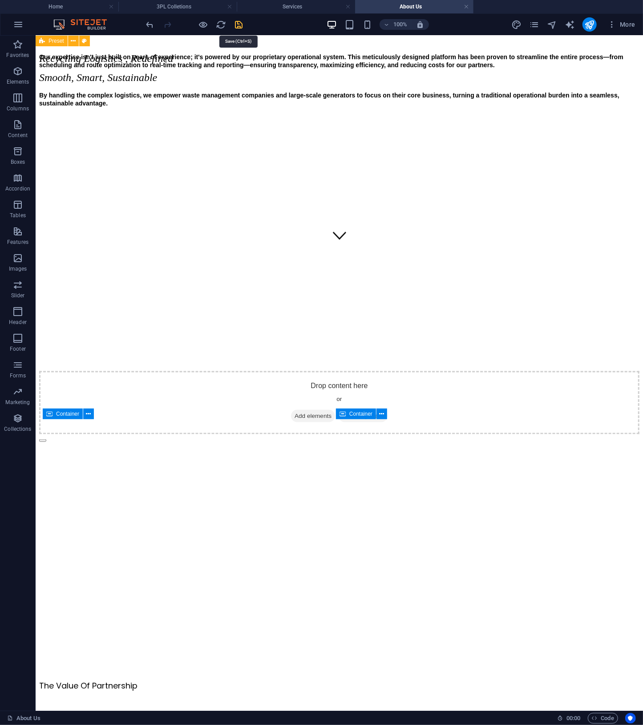
click at [239, 26] on icon "save" at bounding box center [239, 25] width 10 height 10
select select "px"
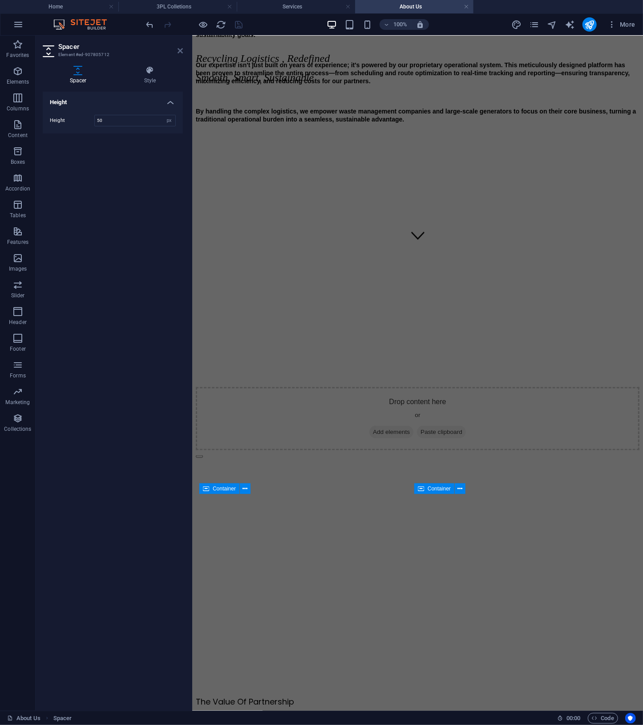
click at [178, 50] on icon at bounding box center [180, 50] width 5 height 7
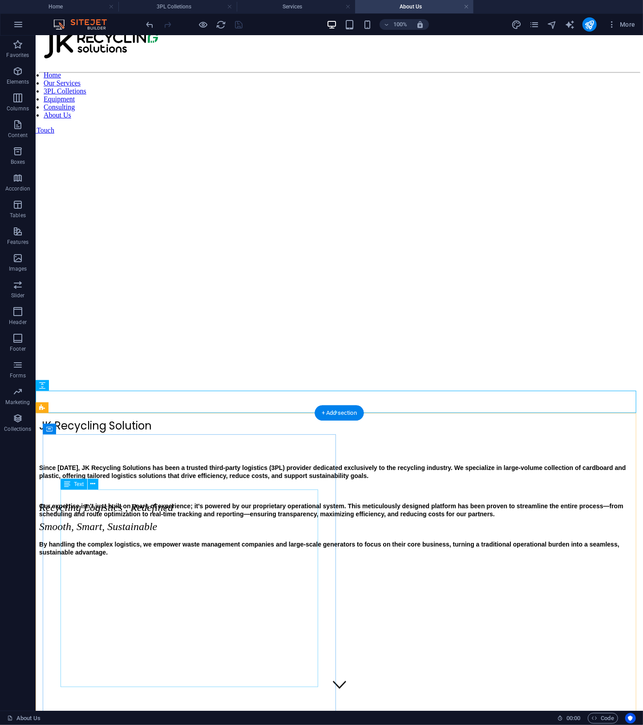
scroll to position [0, 0]
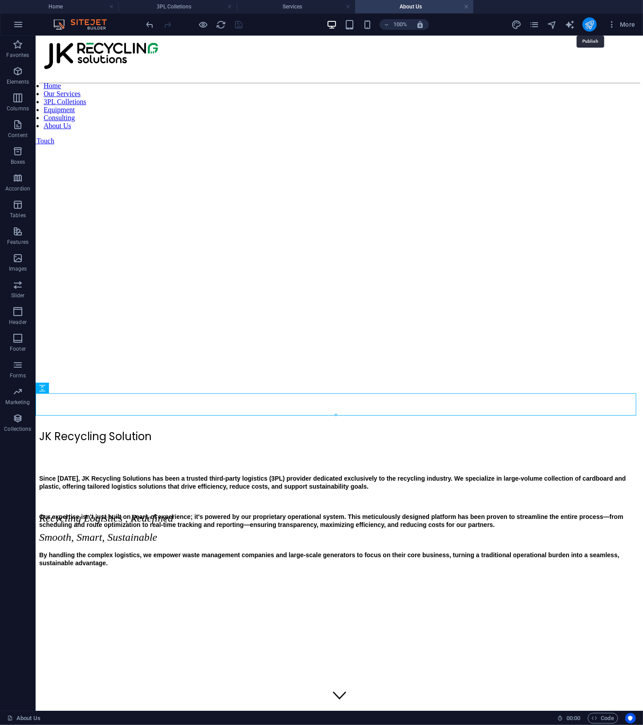
click at [594, 23] on icon "publish" at bounding box center [589, 25] width 10 height 10
select select "px"
